Goal: Find specific page/section: Find specific page/section

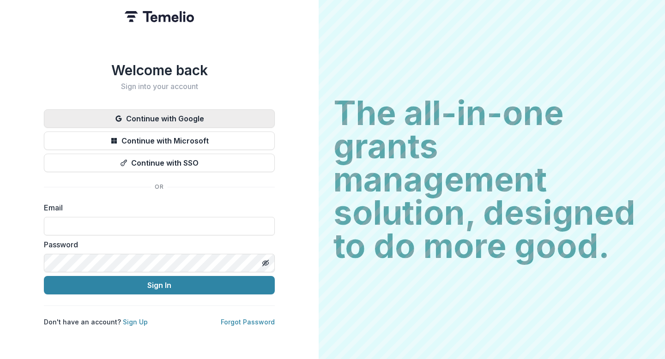
click at [160, 118] on button "Continue with Google" at bounding box center [159, 119] width 231 height 18
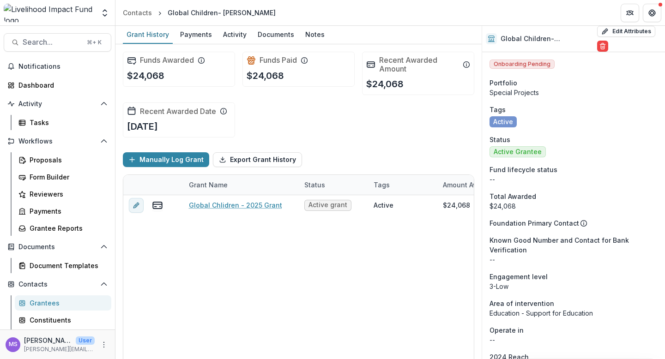
click at [49, 304] on div "Grantees" at bounding box center [67, 303] width 74 height 10
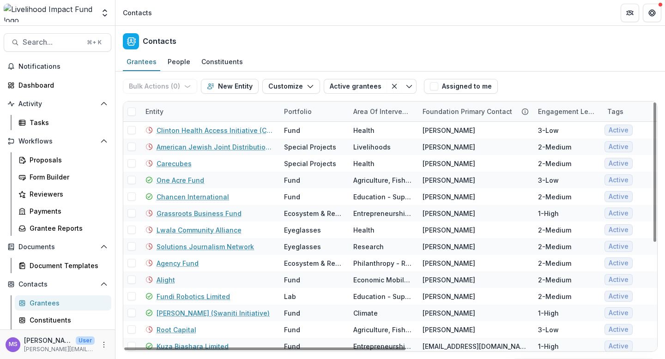
click at [207, 108] on div "Entity" at bounding box center [209, 112] width 139 height 20
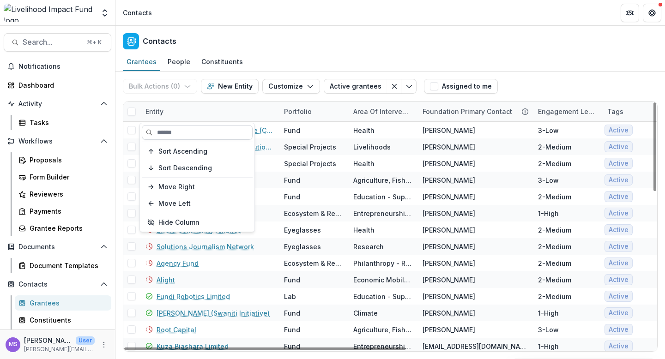
click at [208, 134] on input at bounding box center [197, 132] width 111 height 15
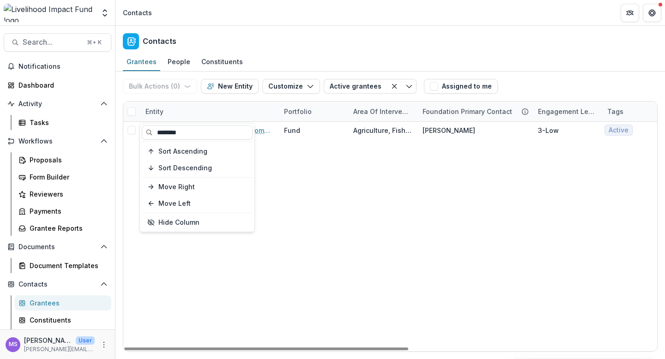
type input "********"
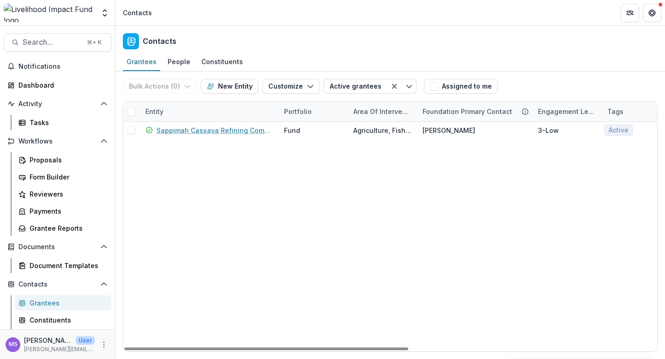
click at [330, 186] on div "Sappimah Cassava Refining Company Fund Agriculture, Fishing & Conservation Jan-…" at bounding box center [623, 237] width 1001 height 230
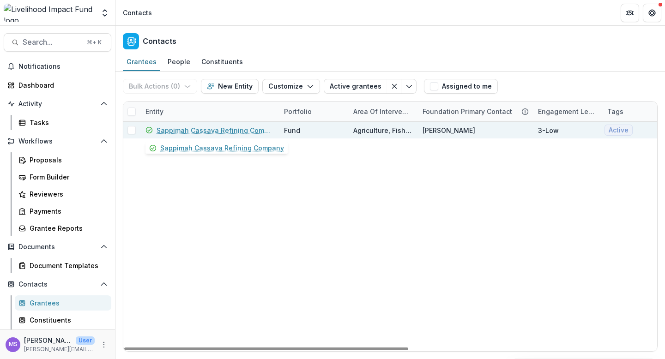
click at [192, 131] on link "Sappimah Cassava Refining Company" at bounding box center [215, 131] width 116 height 10
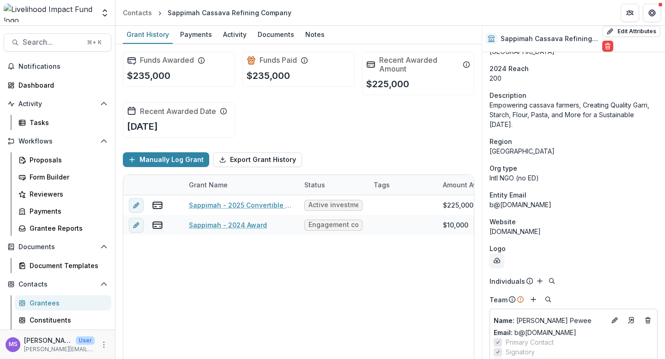
scroll to position [334, 0]
